Goal: Find specific page/section: Find specific page/section

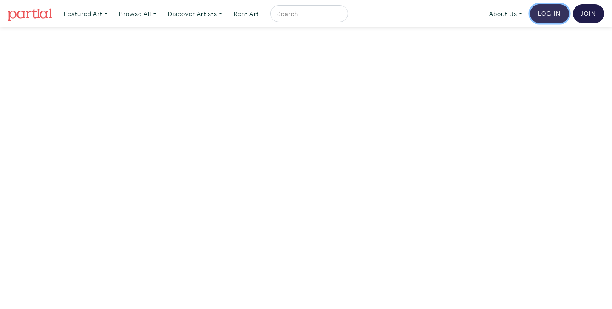
click at [548, 9] on link "Log In" at bounding box center [549, 13] width 39 height 19
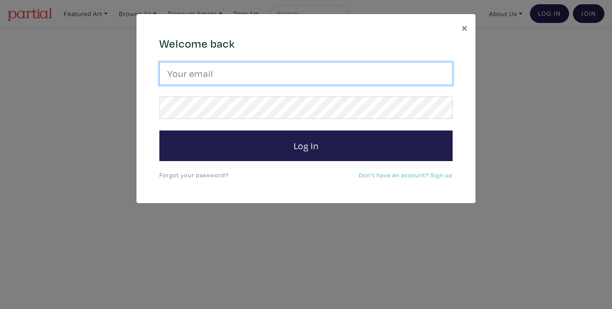
click at [204, 68] on input "email" at bounding box center [305, 73] width 293 height 23
type input "[EMAIL_ADDRESS][DOMAIN_NAME]"
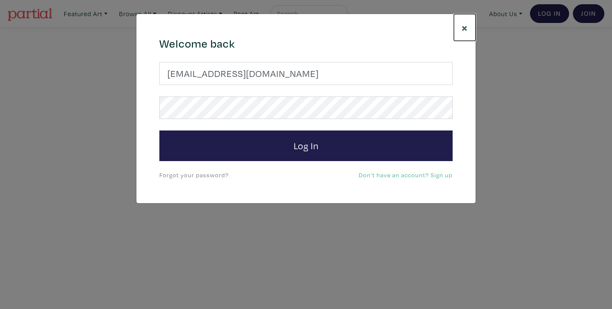
click at [465, 29] on span "×" at bounding box center [465, 27] width 6 height 15
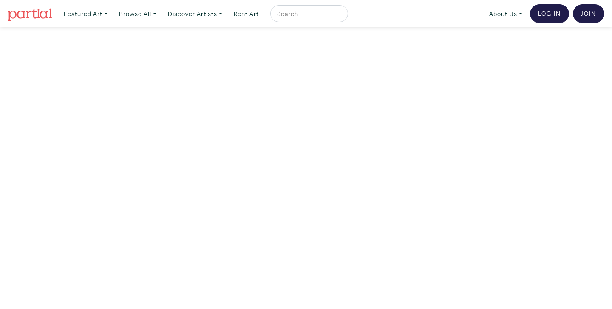
click at [298, 18] on input "text" at bounding box center [308, 14] width 64 height 11
type input "[PERSON_NAME]"
click at [342, 16] on button "submit" at bounding box center [342, 16] width 0 height 0
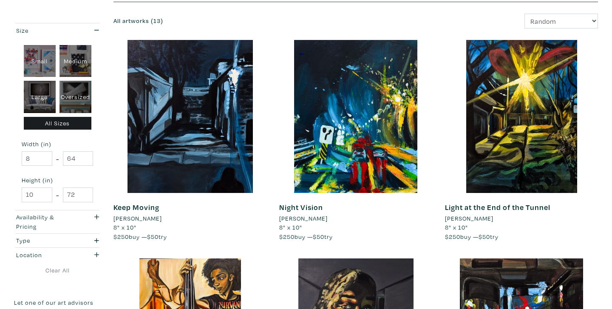
scroll to position [102, 0]
